Goal: Information Seeking & Learning: Learn about a topic

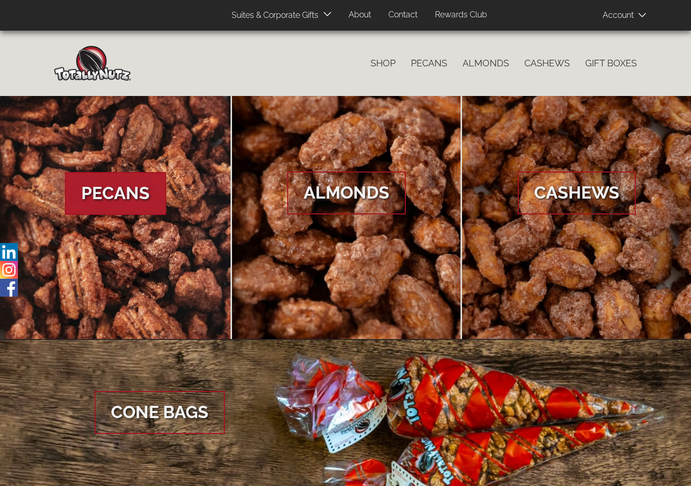
scroll to position [1, 0]
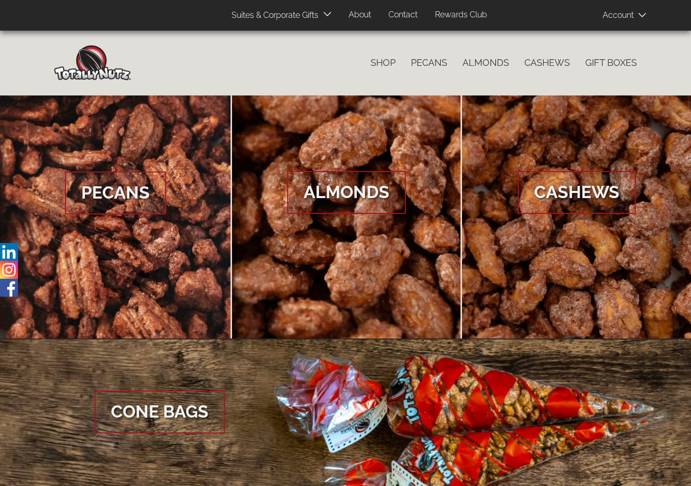
click at [357, 14] on link "About" at bounding box center [360, 15] width 38 height 20
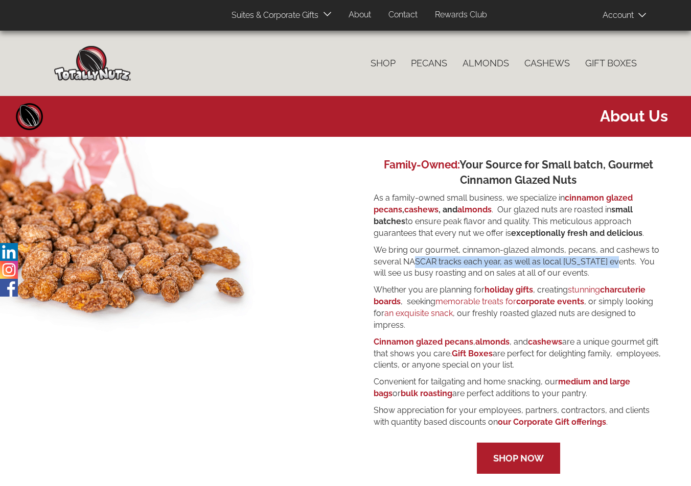
drag, startPoint x: 404, startPoint y: 261, endPoint x: 604, endPoint y: 263, distance: 200.3
click at [604, 263] on p "We bring our gourmet, cinnamon-glazed almonds, pecans, and cashews to several N…" at bounding box center [517, 262] width 289 height 35
copy p "NASCAR tracks each year, as well as local Ohio events"
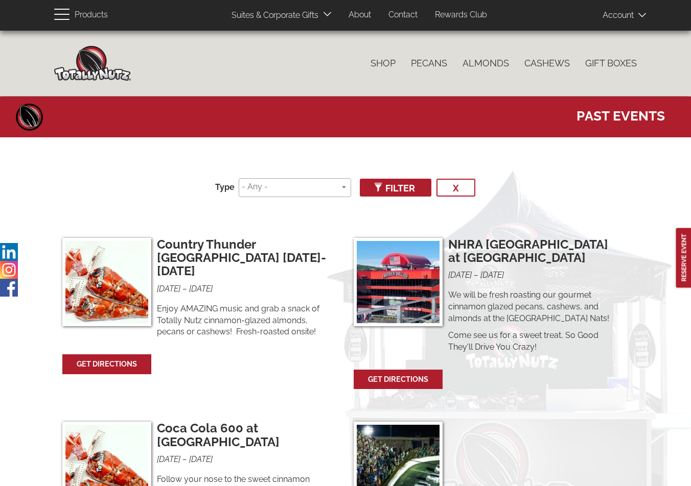
select select
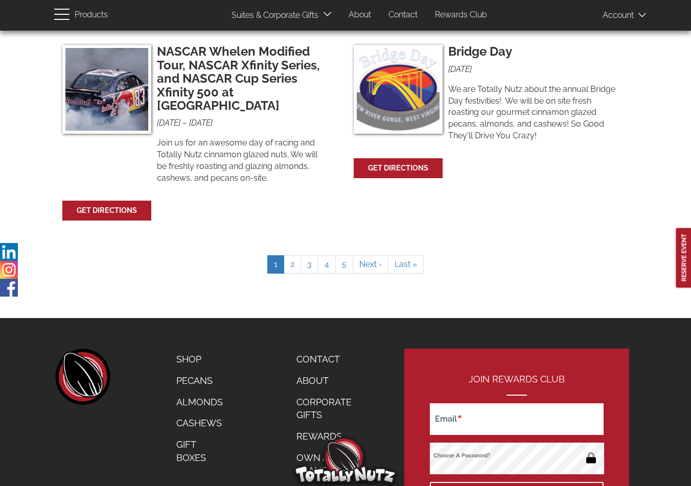
scroll to position [2510, 0]
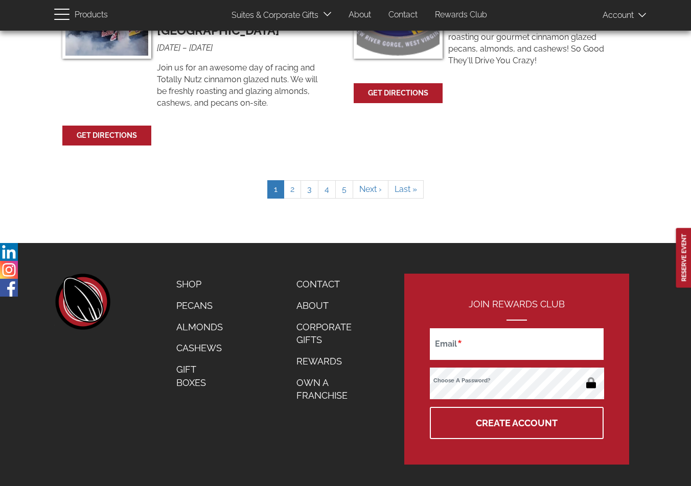
click at [310, 372] on link "Own a Franchise" at bounding box center [330, 389] width 83 height 34
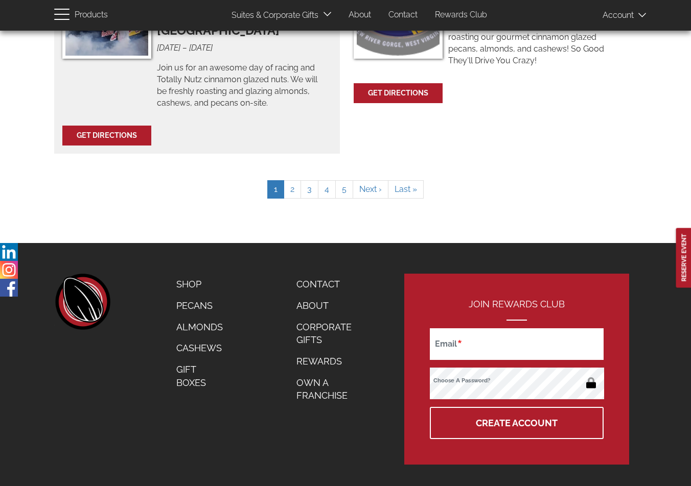
scroll to position [2508, 0]
